Goal: Use online tool/utility: Utilize a website feature to perform a specific function

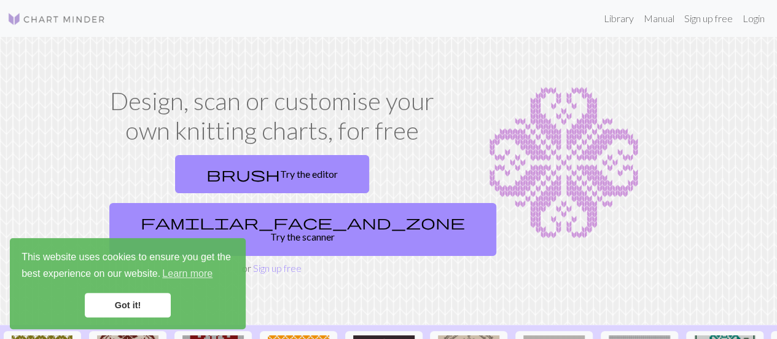
click at [120, 304] on link "Got it!" at bounding box center [128, 304] width 86 height 25
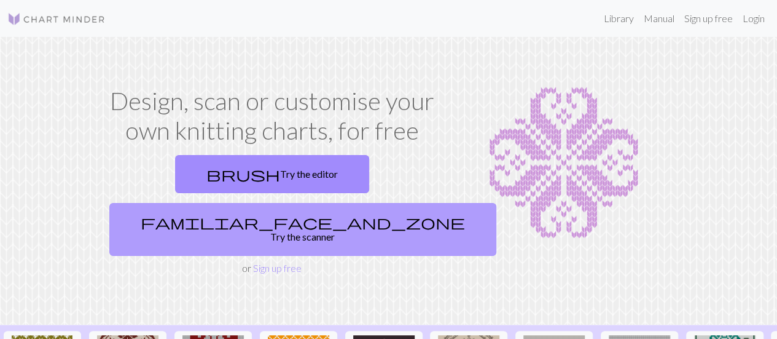
click at [320, 213] on span "familiar_face_and_zone" at bounding box center [303, 221] width 324 height 17
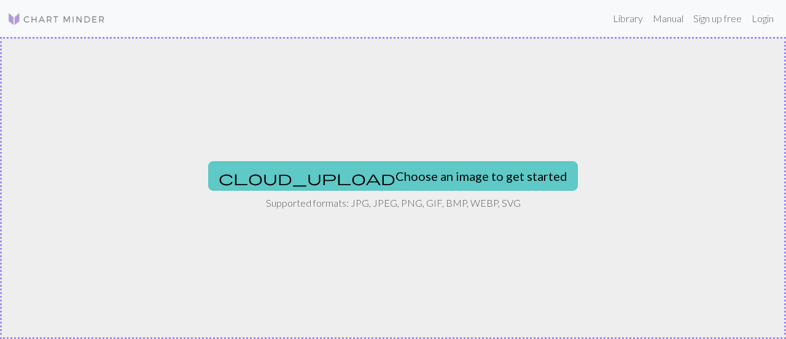
click at [378, 168] on button "cloud_upload Choose an image to get started" at bounding box center [393, 175] width 370 height 29
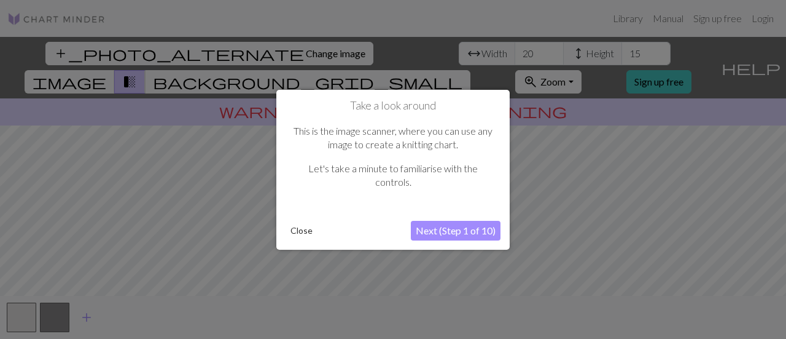
click at [447, 233] on button "Next (Step 1 of 10)" at bounding box center [456, 231] width 90 height 20
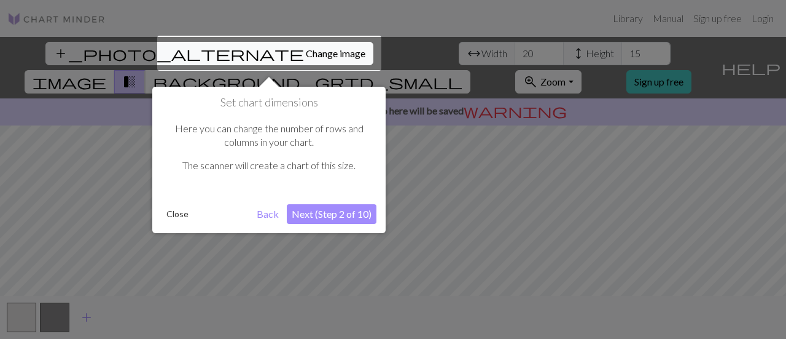
click at [335, 211] on button "Next (Step 2 of 10)" at bounding box center [332, 214] width 90 height 20
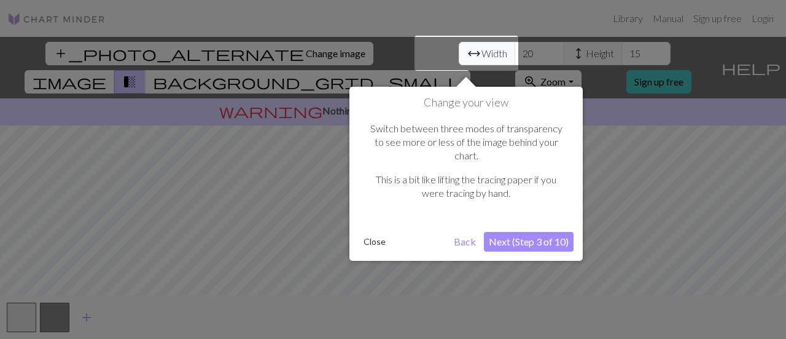
click at [533, 232] on button "Next (Step 3 of 10)" at bounding box center [529, 242] width 90 height 20
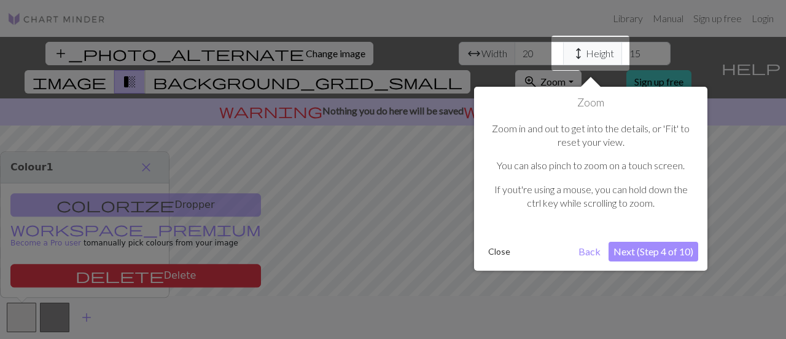
click at [656, 255] on button "Next (Step 4 of 10)" at bounding box center [654, 251] width 90 height 20
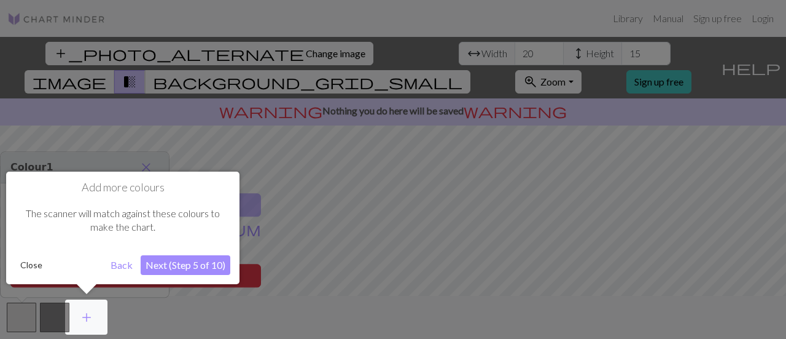
click at [200, 262] on button "Next (Step 5 of 10)" at bounding box center [186, 265] width 90 height 20
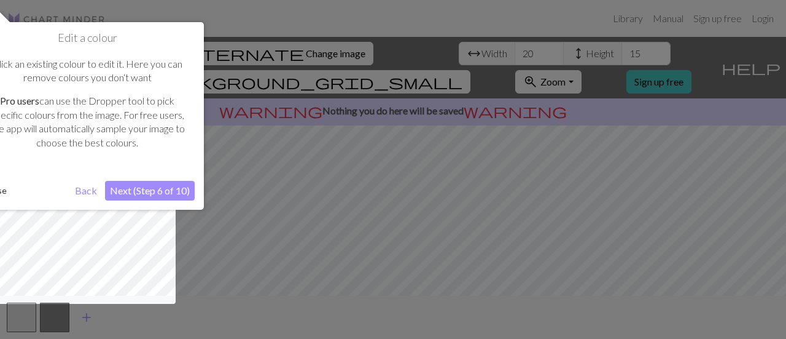
click at [160, 188] on button "Next (Step 6 of 10)" at bounding box center [150, 191] width 90 height 20
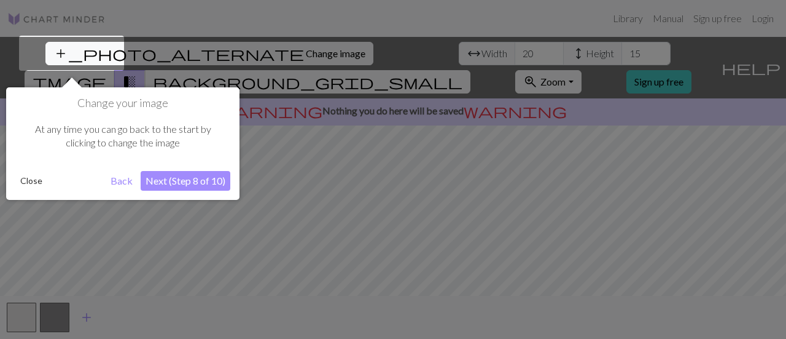
click at [189, 184] on button "Next (Step 8 of 10)" at bounding box center [186, 181] width 90 height 20
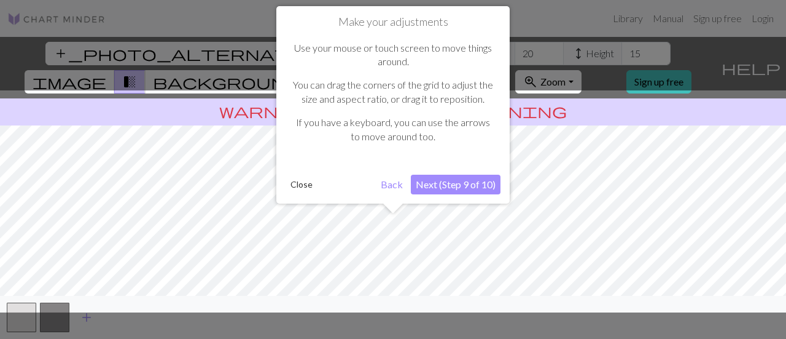
click at [455, 187] on button "Next (Step 9 of 10)" at bounding box center [456, 185] width 90 height 20
